Goal: Information Seeking & Learning: Learn about a topic

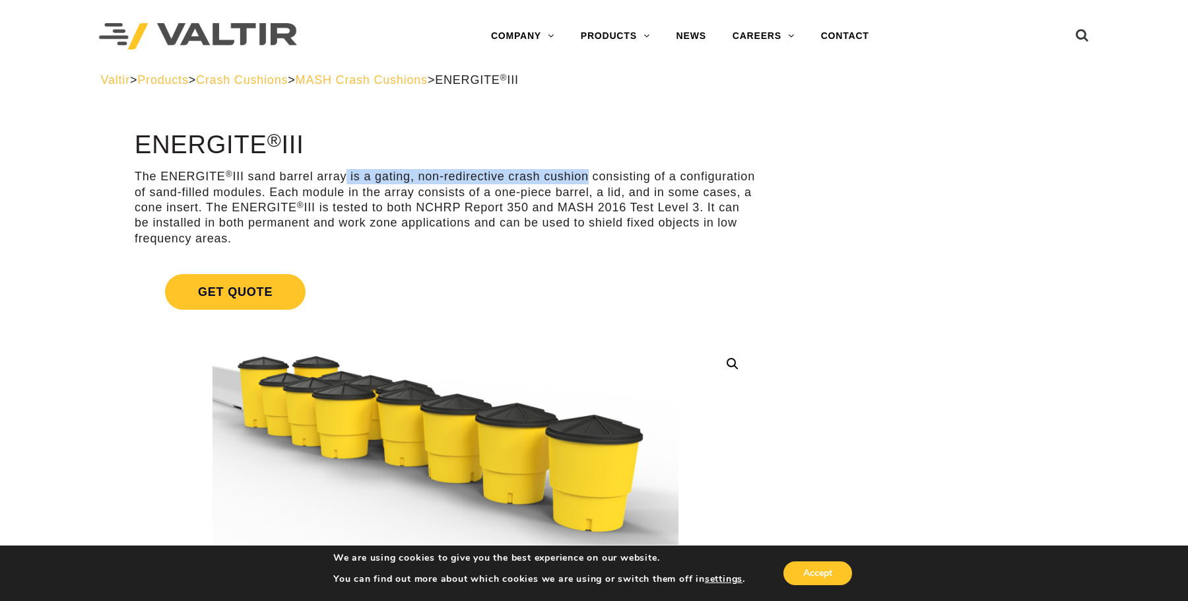
drag, startPoint x: 343, startPoint y: 178, endPoint x: 588, endPoint y: 174, distance: 245.0
click at [588, 174] on p "The ENERGITE ® III sand barrel array is a gating, non-redirective crash cushion…" at bounding box center [446, 207] width 622 height 77
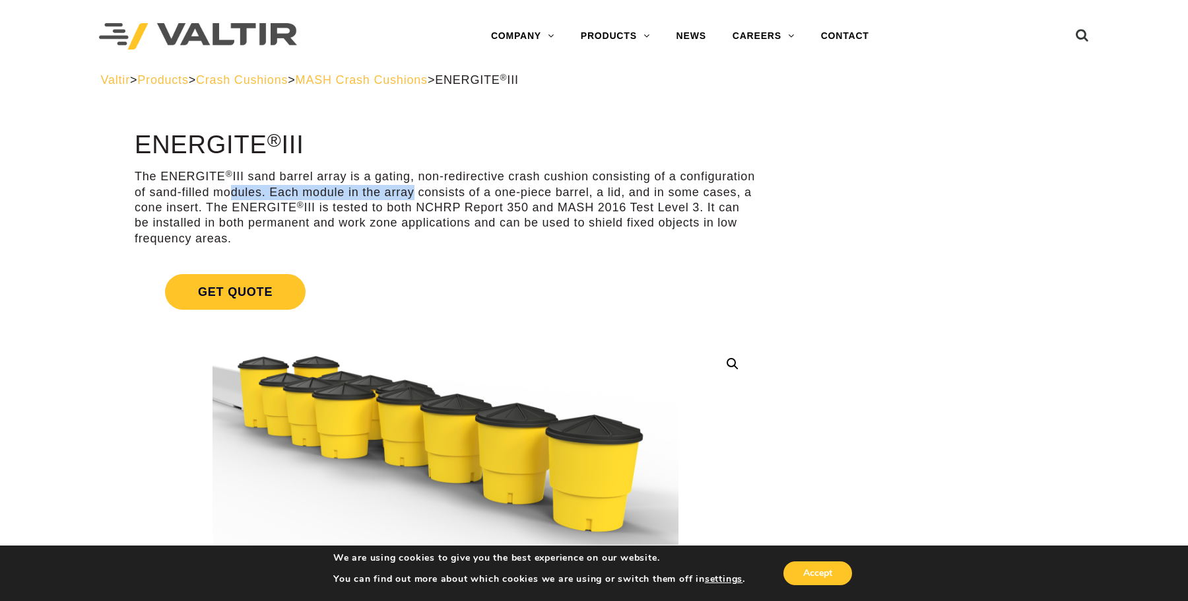
drag, startPoint x: 318, startPoint y: 189, endPoint x: 492, endPoint y: 186, distance: 173.7
click at [492, 186] on p "The ENERGITE ® III sand barrel array is a gating, non-redirective crash cushion…" at bounding box center [446, 207] width 622 height 77
drag, startPoint x: 462, startPoint y: 203, endPoint x: 518, endPoint y: 200, distance: 55.6
click at [518, 200] on p "The ENERGITE ® III sand barrel array is a gating, non-redirective crash cushion…" at bounding box center [446, 207] width 622 height 77
click at [372, 224] on p "The ENERGITE ® III sand barrel array is a gating, non-redirective crash cushion…" at bounding box center [446, 207] width 622 height 77
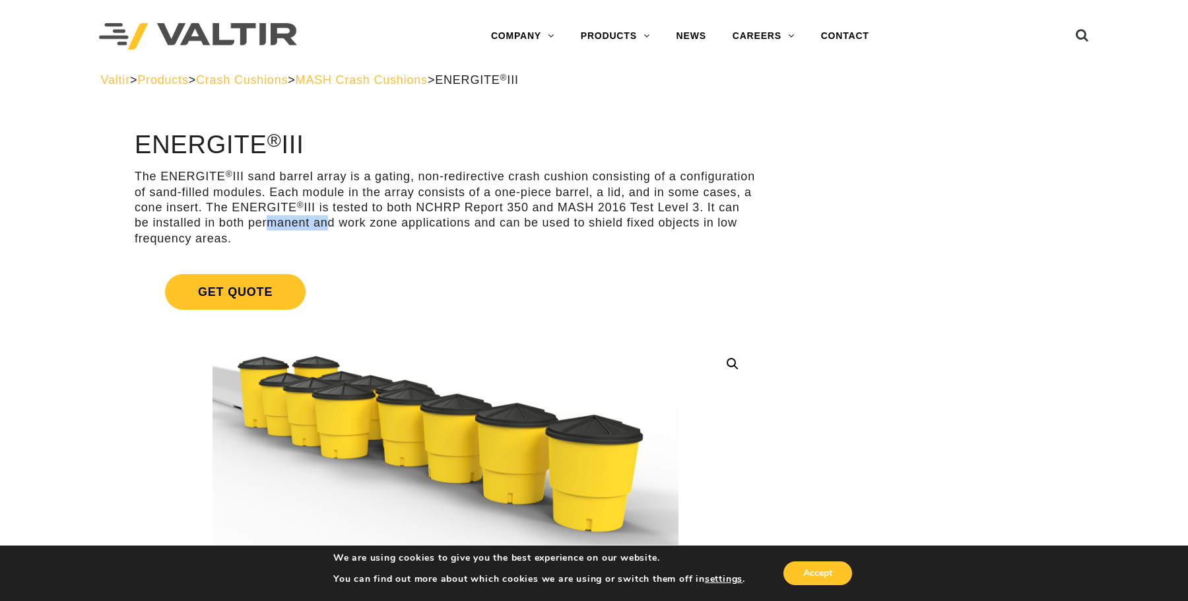
drag, startPoint x: 349, startPoint y: 225, endPoint x: 506, endPoint y: 223, distance: 157.8
click at [497, 223] on p "The ENERGITE ® III sand barrel array is a gating, non-redirective crash cushion…" at bounding box center [446, 207] width 622 height 77
drag, startPoint x: 588, startPoint y: 216, endPoint x: 761, endPoint y: 215, distance: 173.0
click at [685, 218] on p "The ENERGITE ® III sand barrel array is a gating, non-redirective crash cushion…" at bounding box center [446, 207] width 622 height 77
